Goal: Task Accomplishment & Management: Use online tool/utility

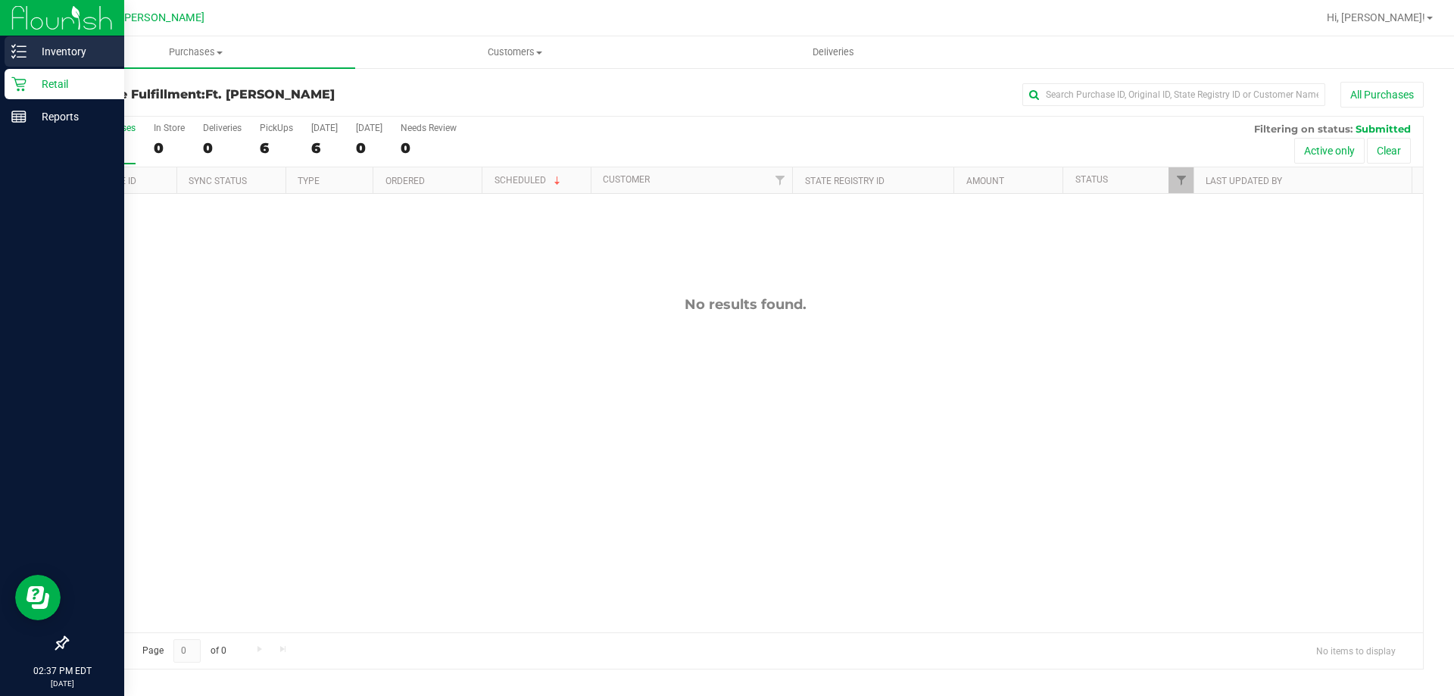
click at [27, 53] on p "Inventory" at bounding box center [72, 51] width 91 height 18
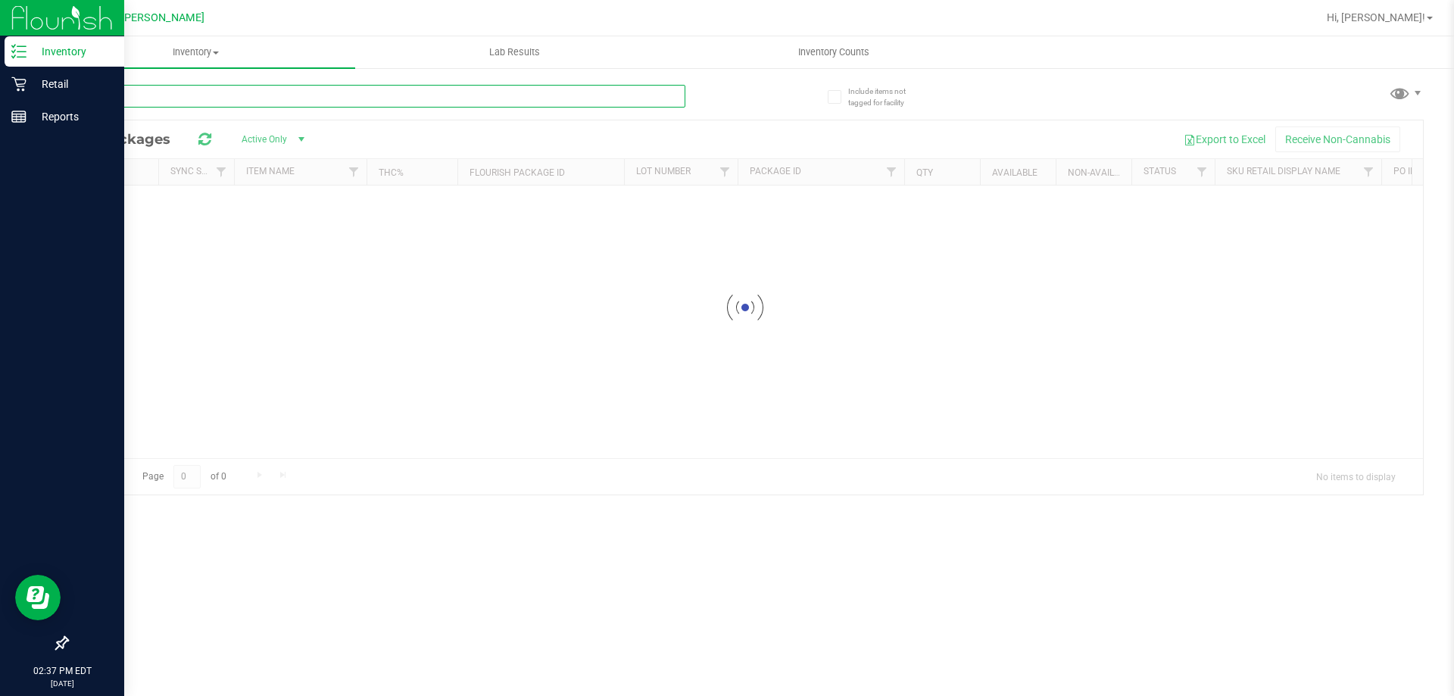
click at [241, 103] on input "text" at bounding box center [376, 96] width 619 height 23
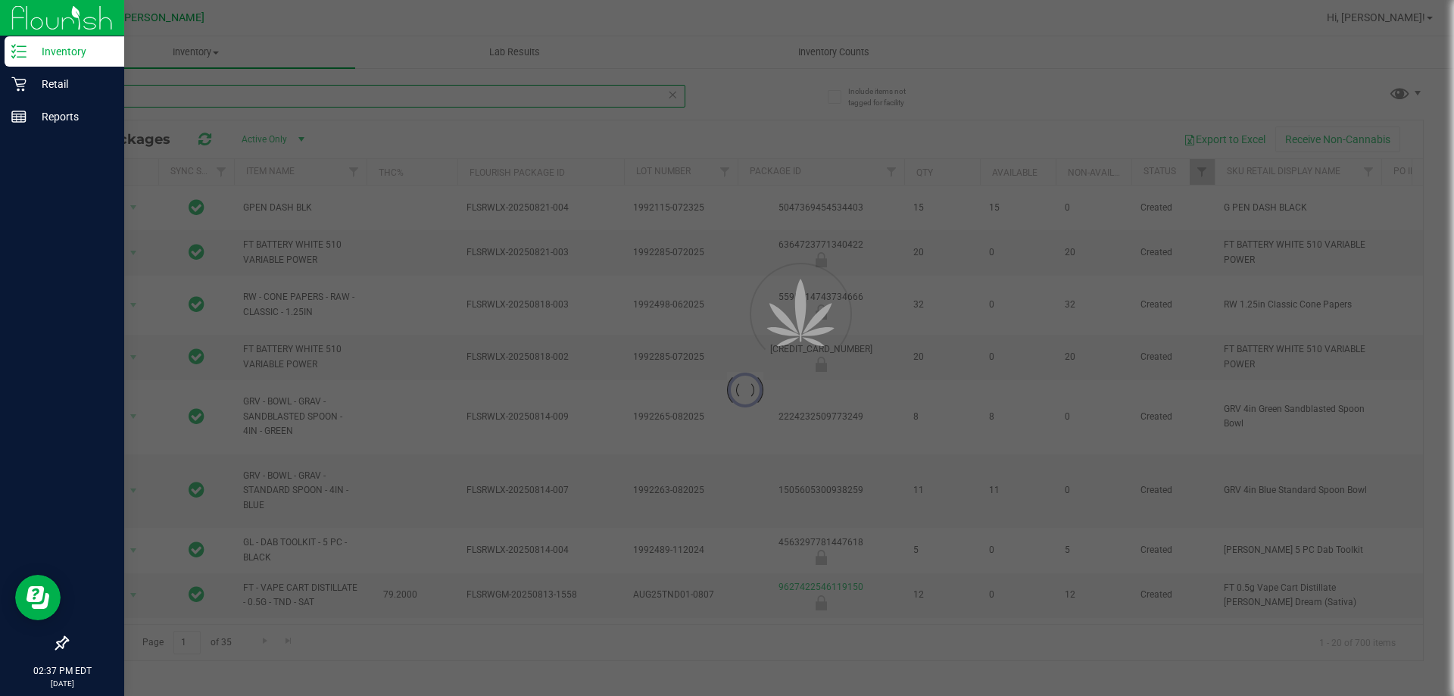
type input "mec"
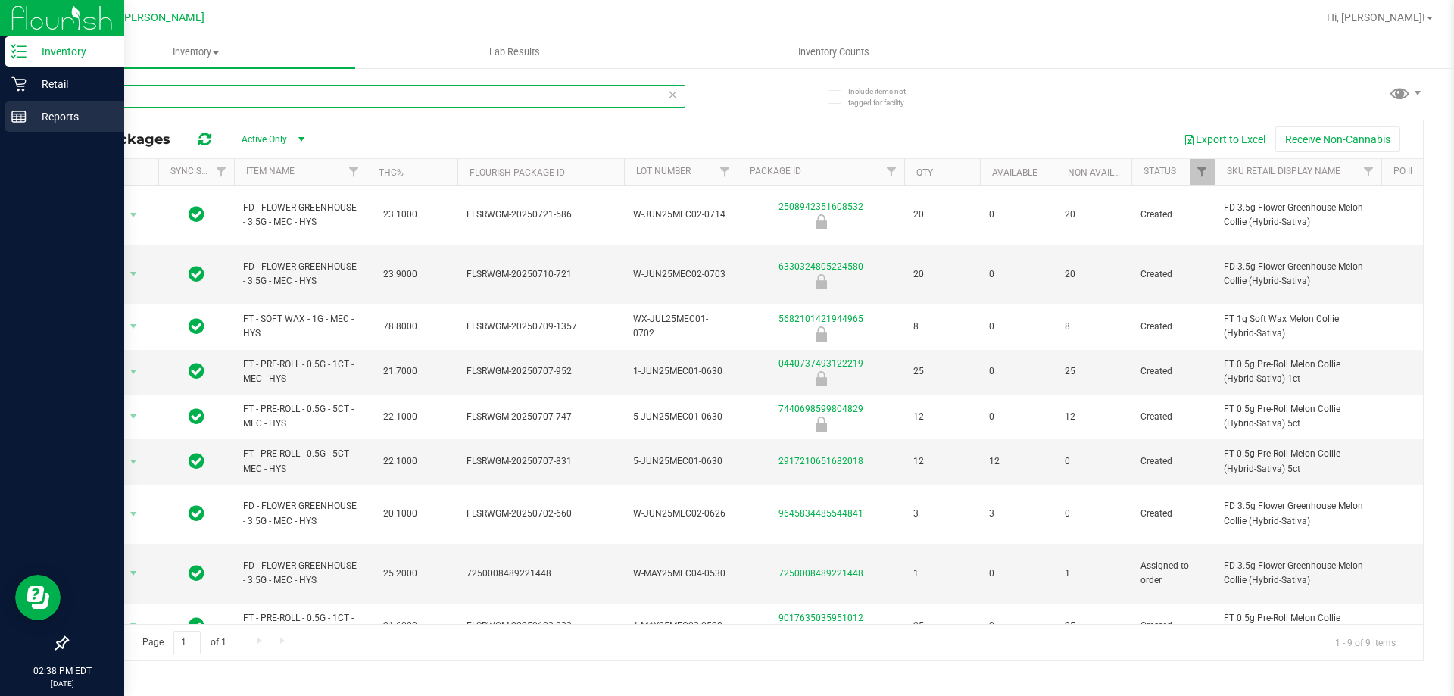
drag, startPoint x: 131, startPoint y: 102, endPoint x: 23, endPoint y: 127, distance: 110.4
click at [23, 127] on div "Inventory Retail Reports 02:38 PM EDT [DATE] 08/23 Ft. [PERSON_NAME] Hi, [PERSO…" at bounding box center [727, 348] width 1454 height 696
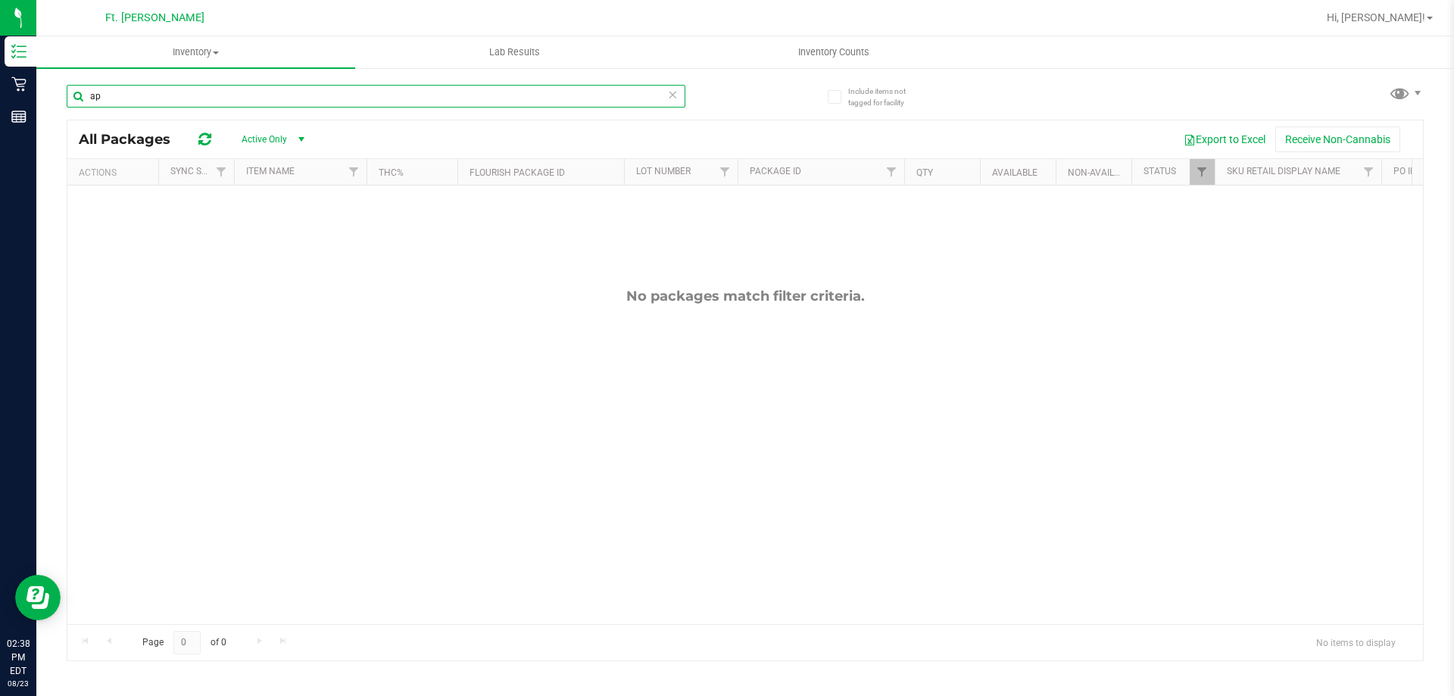
type input "a"
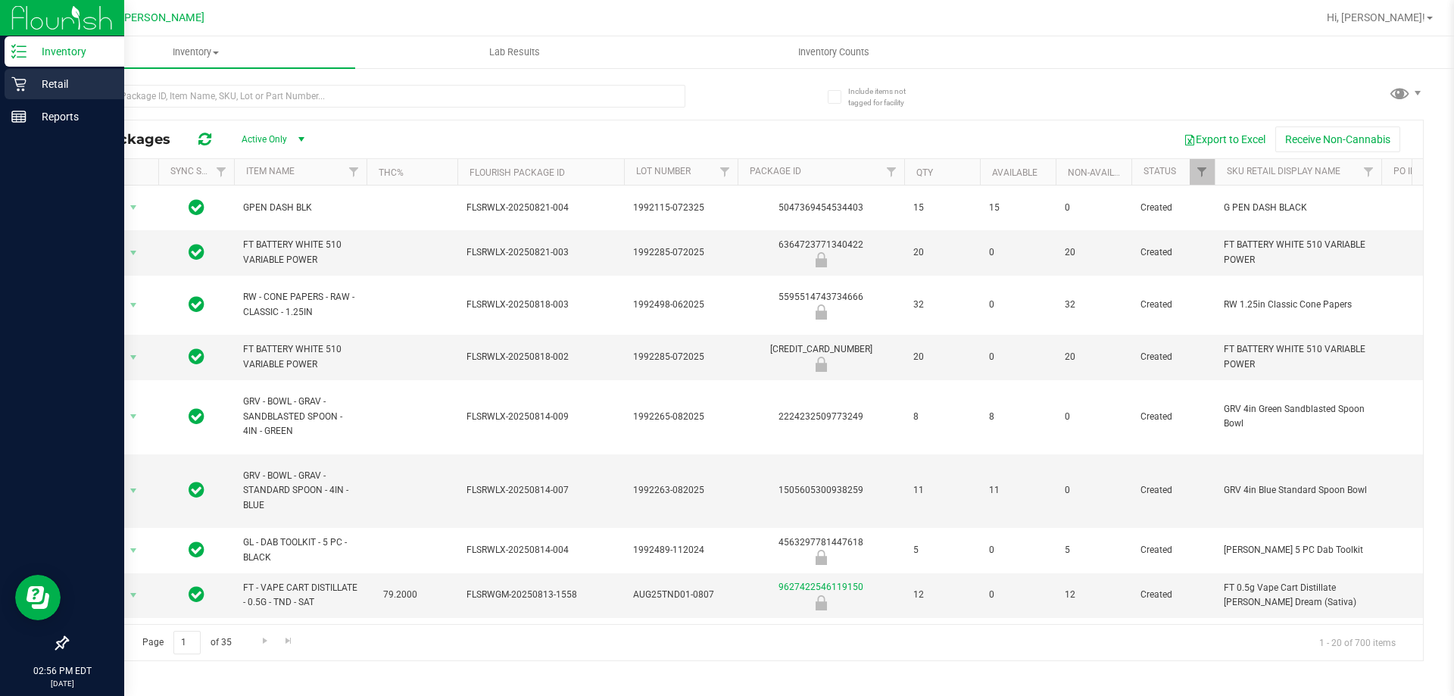
click at [58, 90] on p "Retail" at bounding box center [72, 84] width 91 height 18
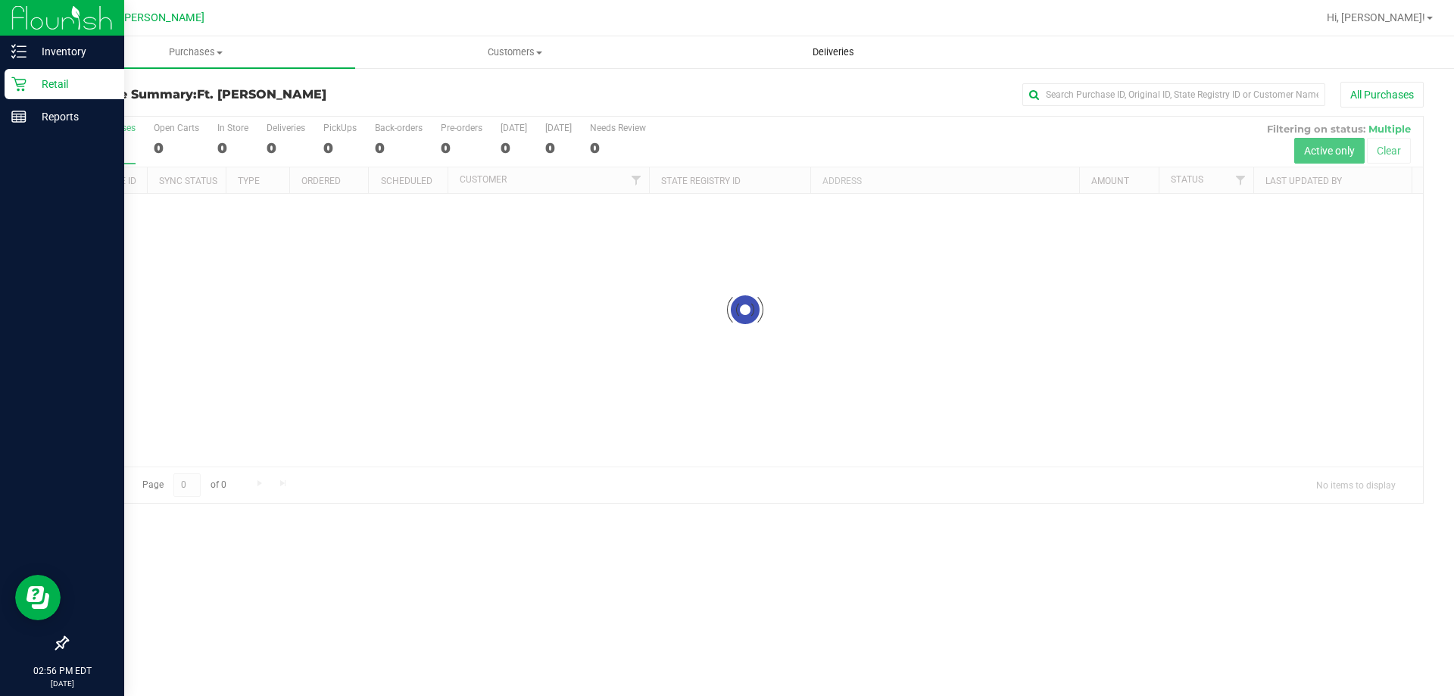
click at [829, 54] on span "Deliveries" at bounding box center [833, 52] width 83 height 14
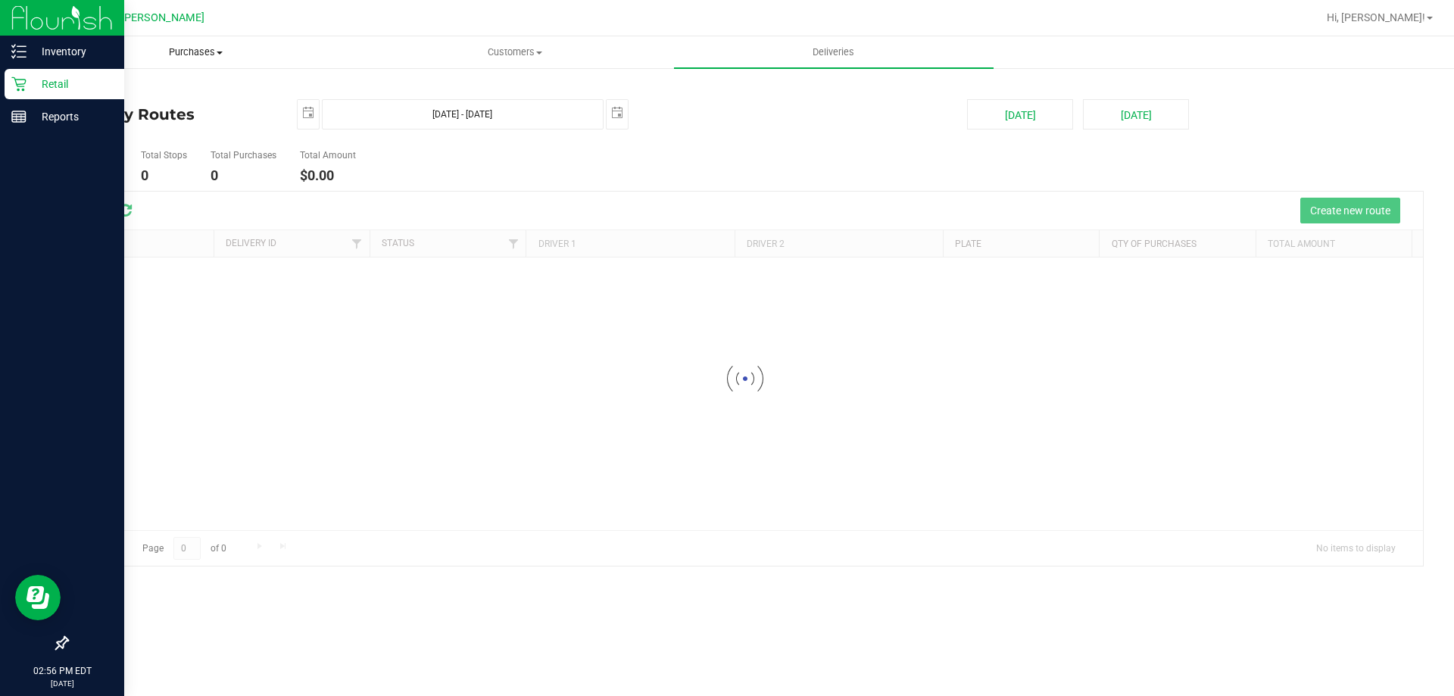
click at [178, 48] on span "Purchases" at bounding box center [195, 52] width 317 height 14
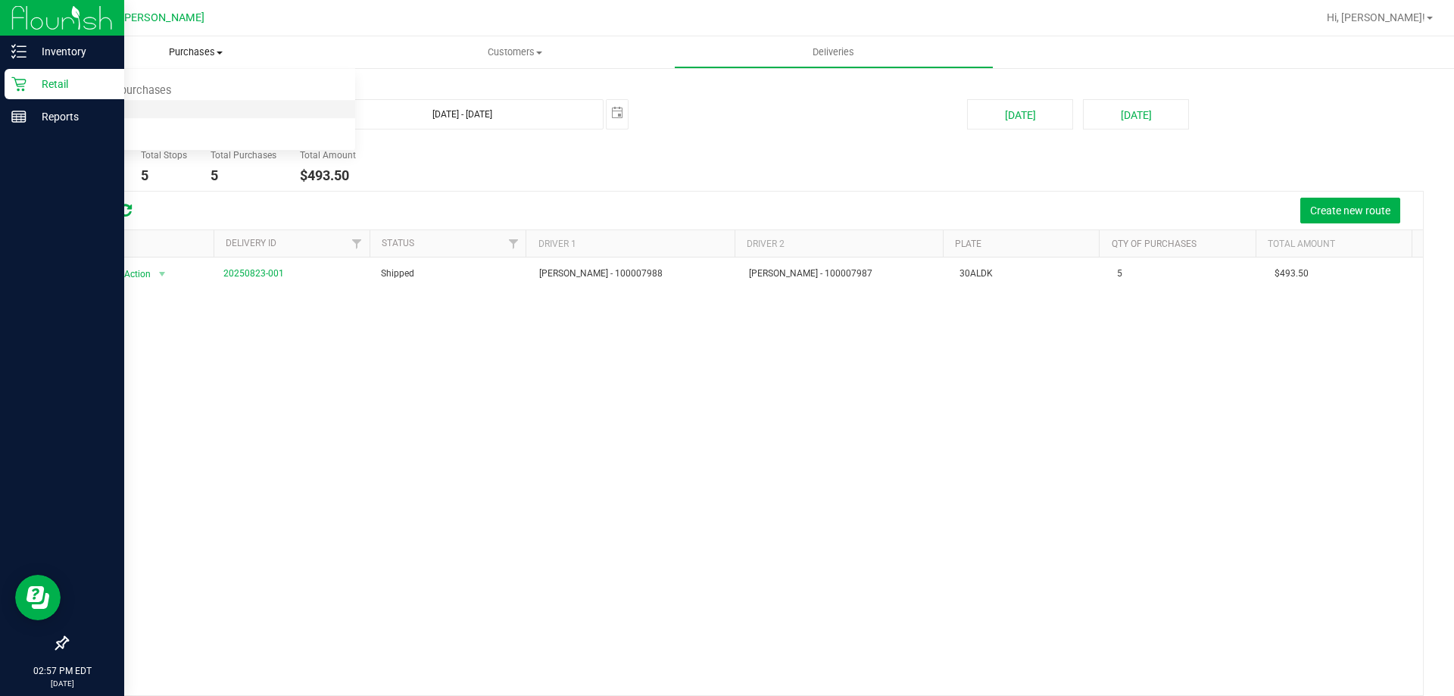
click at [119, 108] on span "Fulfillment" at bounding box center [83, 109] width 94 height 13
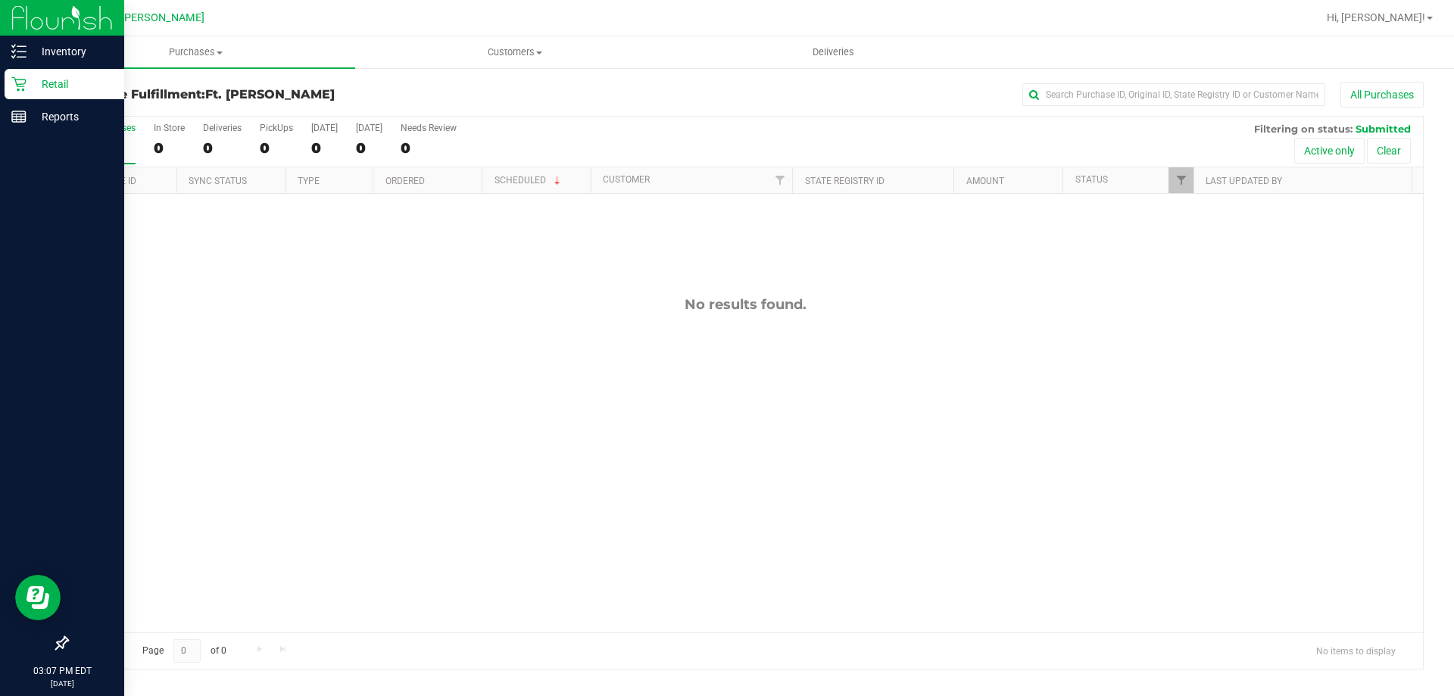
click at [34, 84] on p "Retail" at bounding box center [72, 84] width 91 height 18
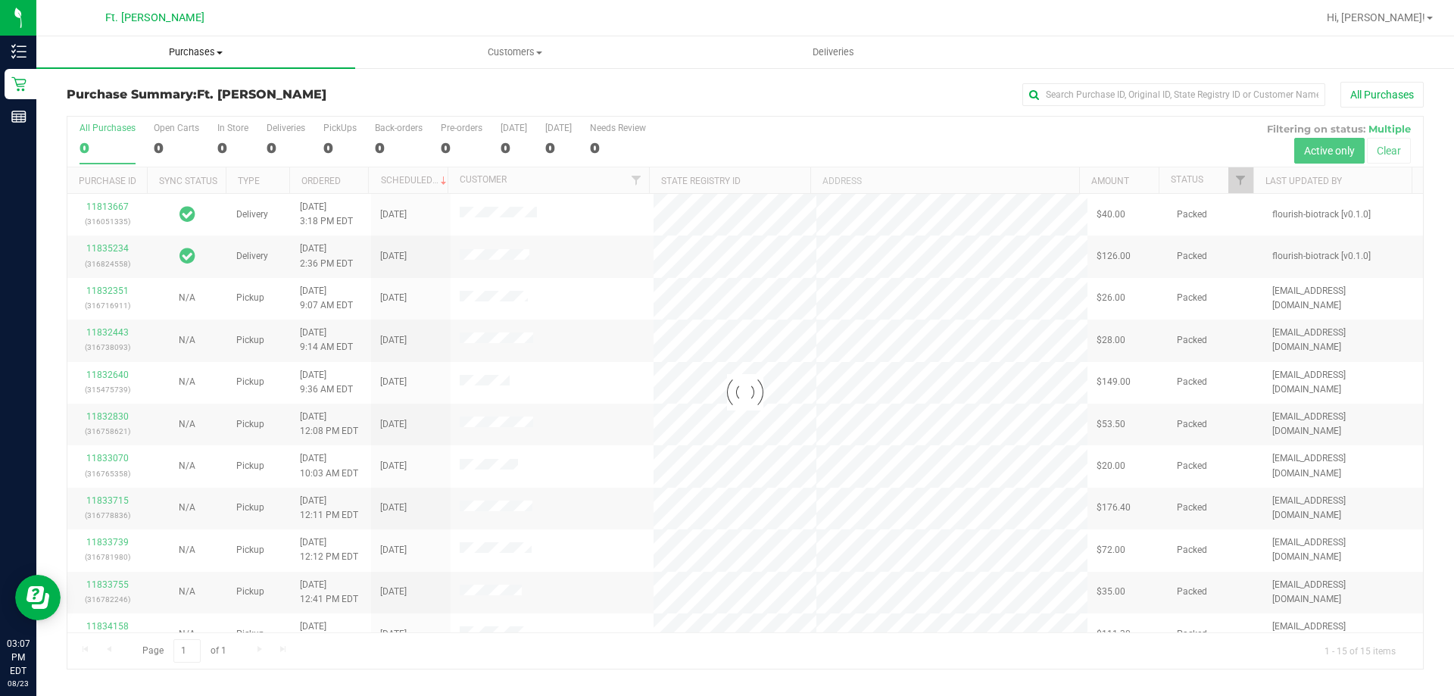
click at [178, 53] on span "Purchases" at bounding box center [195, 52] width 319 height 14
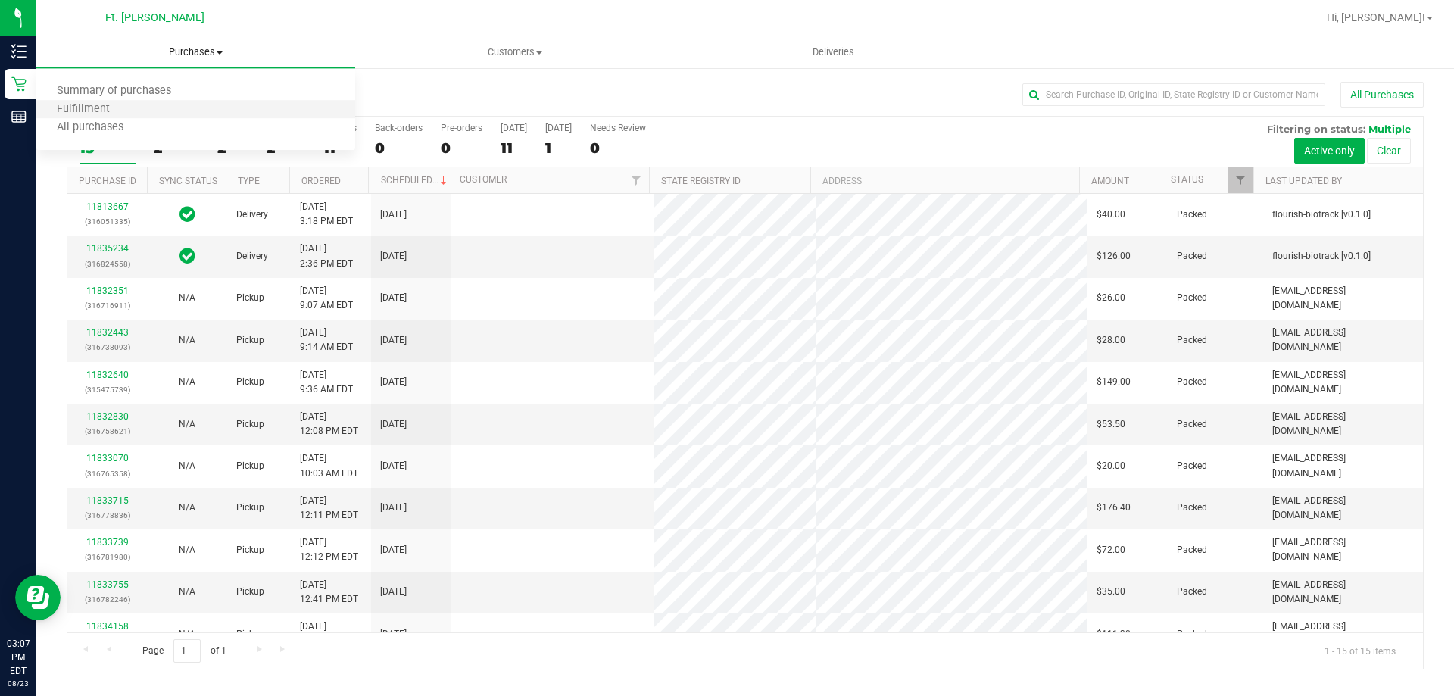
click at [180, 102] on li "Fulfillment" at bounding box center [195, 110] width 319 height 18
